Goal: Information Seeking & Learning: Learn about a topic

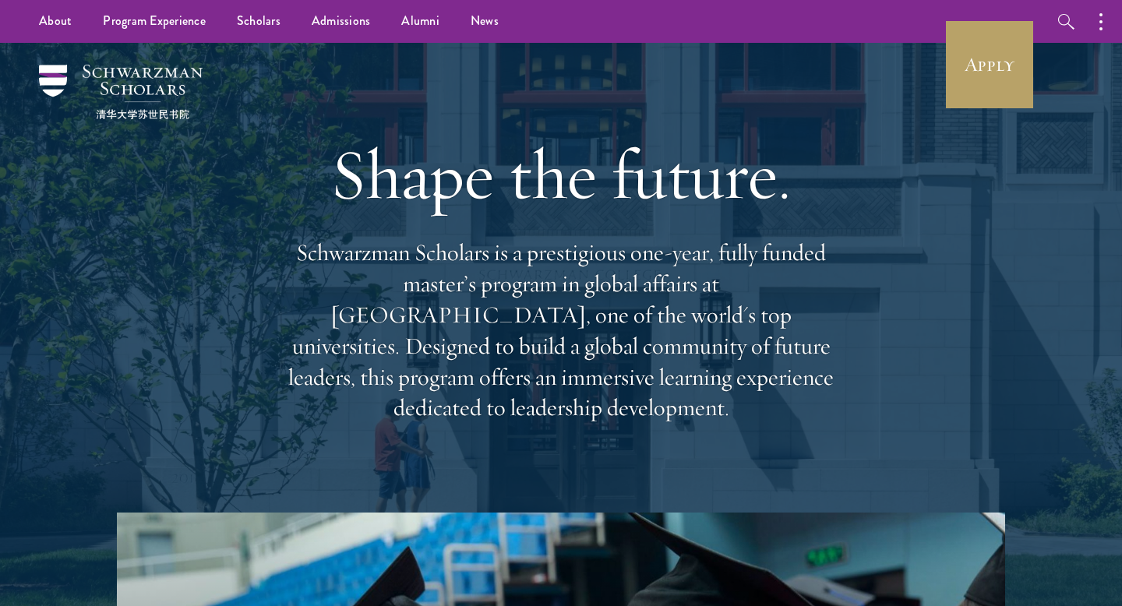
click at [142, 64] on div "Shape the future. Schwarzman Scholars is a prestigious one-year, fully funded m…" at bounding box center [561, 278] width 966 height 470
click at [66, 80] on img at bounding box center [121, 92] width 164 height 55
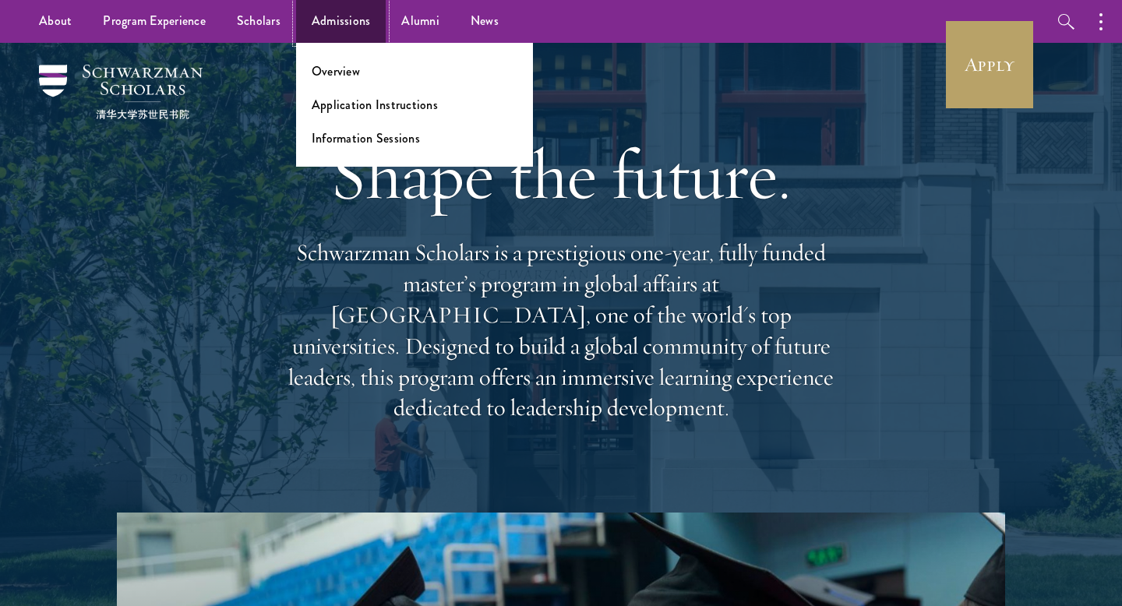
click at [353, 20] on link "Admissions" at bounding box center [341, 21] width 90 height 43
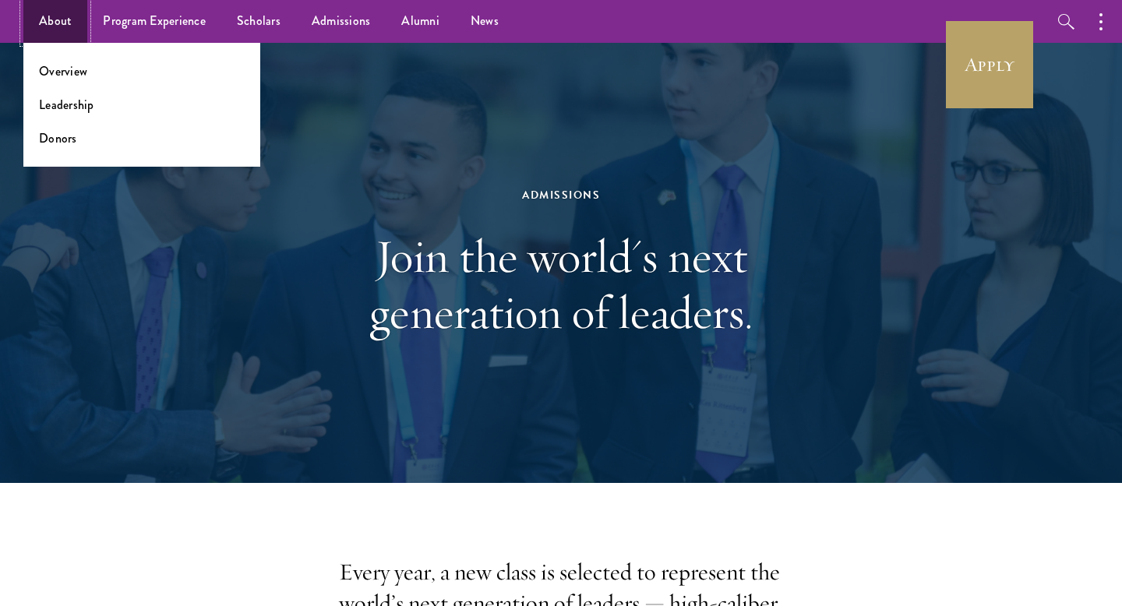
click at [54, 25] on link "About" at bounding box center [55, 21] width 64 height 43
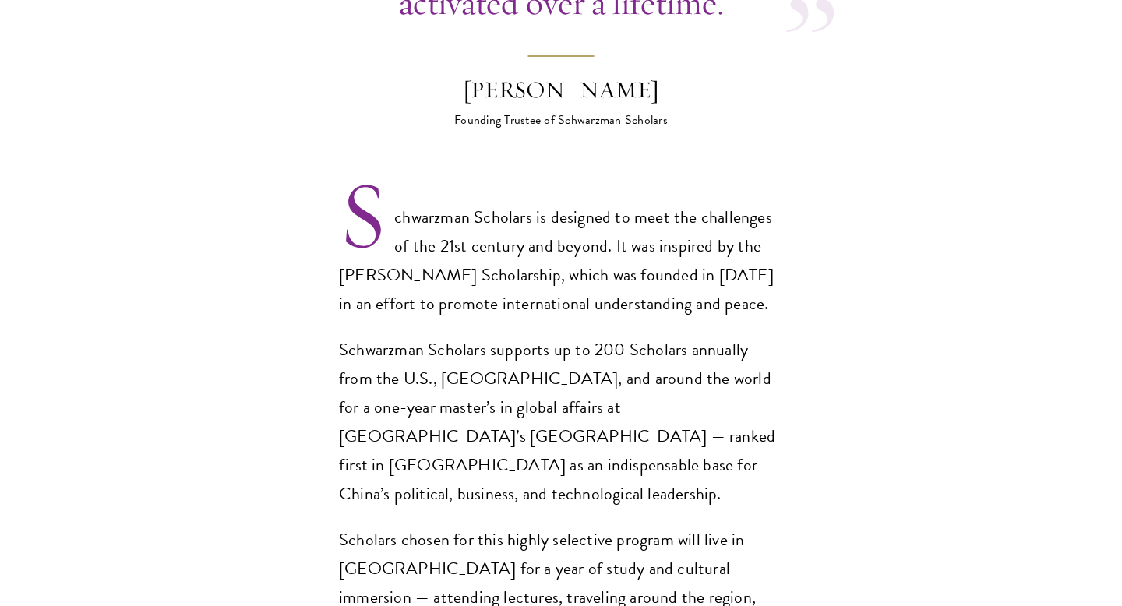
click at [512, 368] on p "Schwarzman Scholars supports up to 200 Scholars annually from the U.S., [GEOGRA…" at bounding box center [561, 422] width 444 height 173
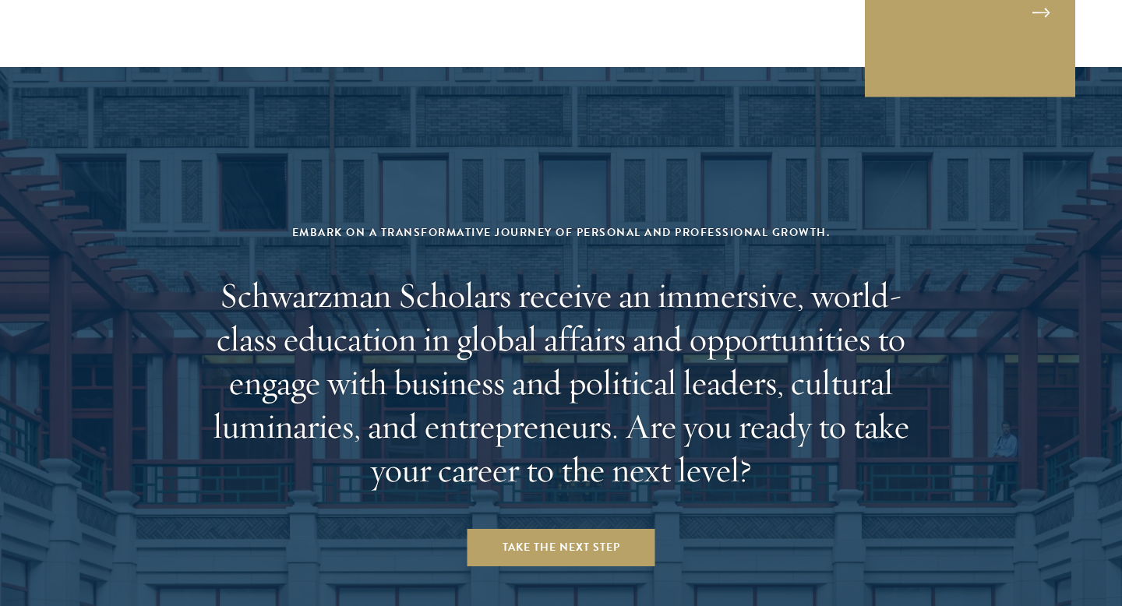
scroll to position [6533, 0]
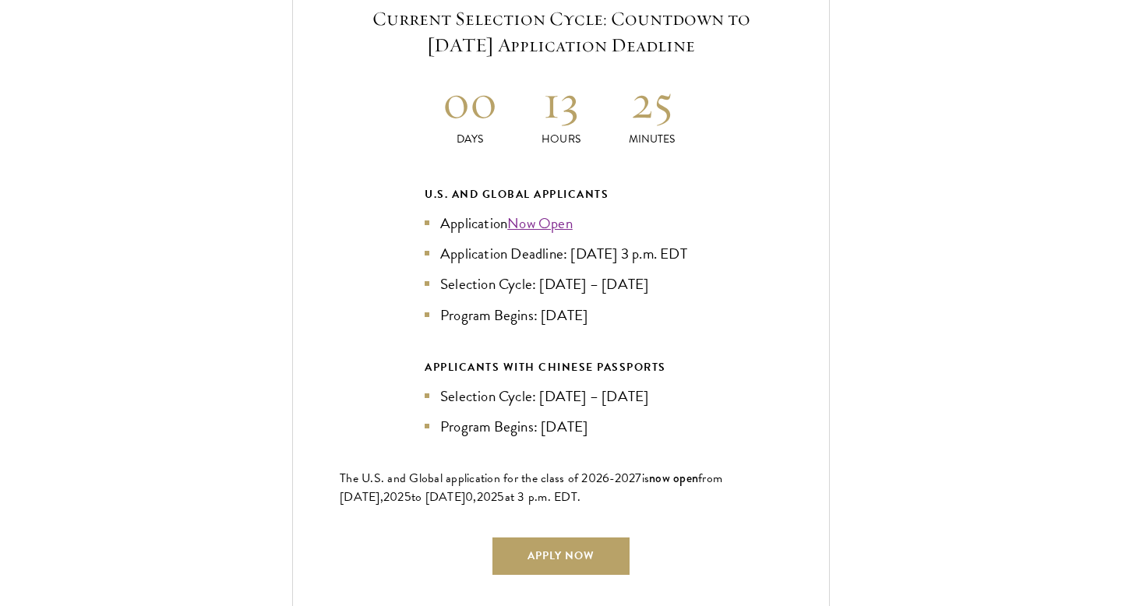
scroll to position [3525, 0]
